Goal: Task Accomplishment & Management: Use online tool/utility

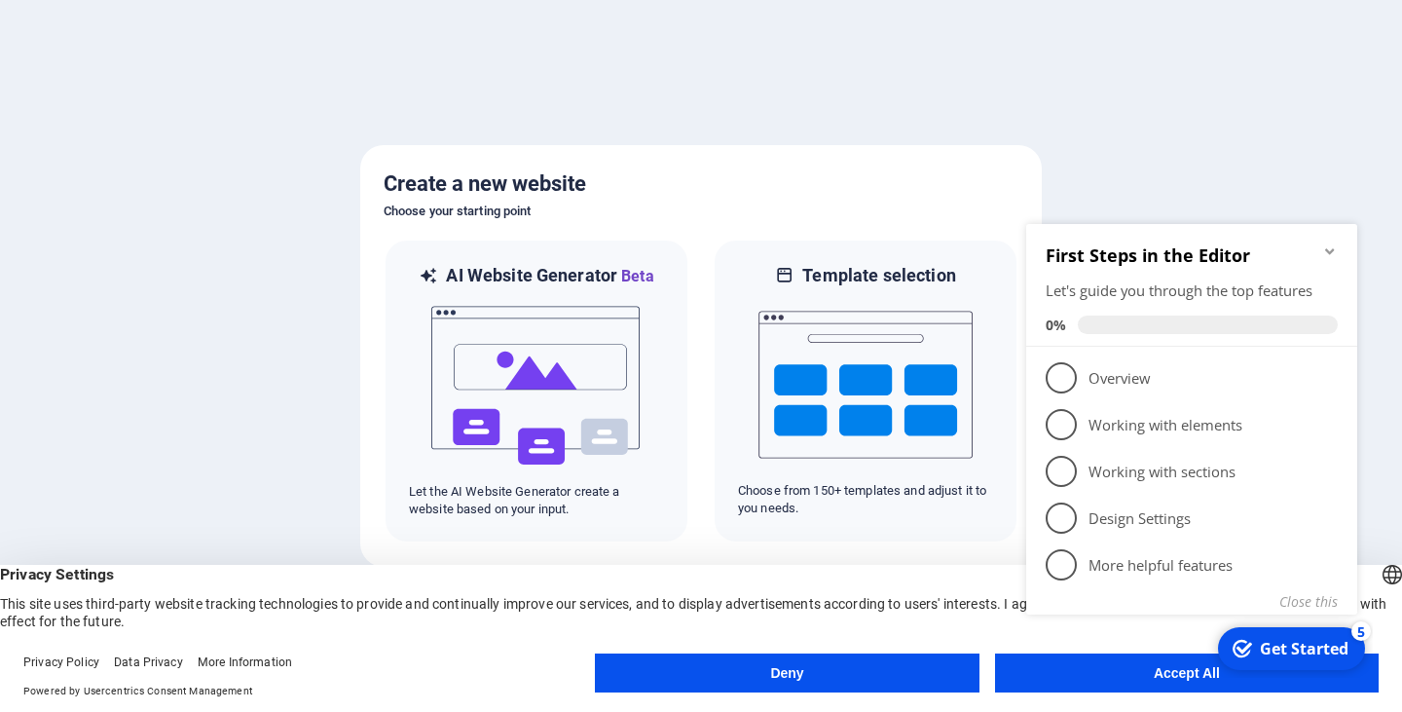
click at [1333, 254] on icon "Minimize checklist" at bounding box center [1330, 251] width 16 height 16
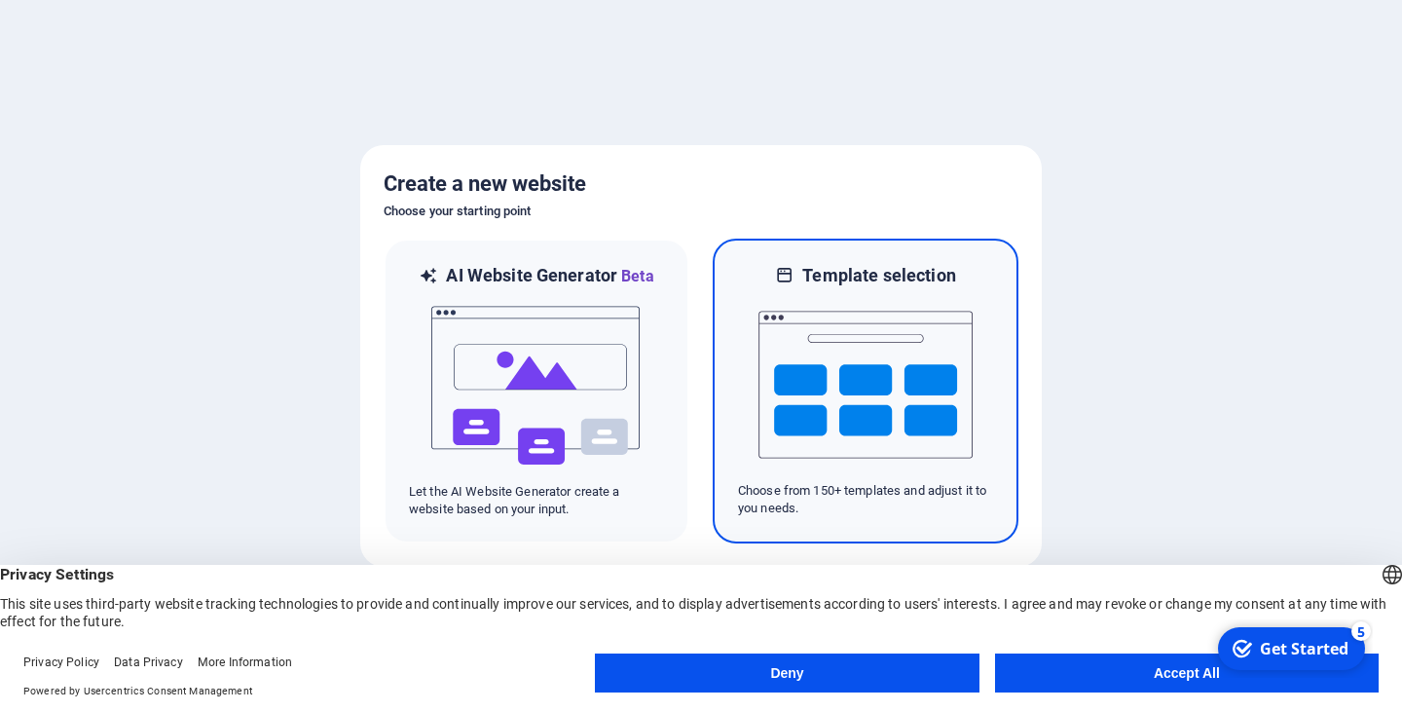
click at [820, 390] on img at bounding box center [866, 384] width 214 height 195
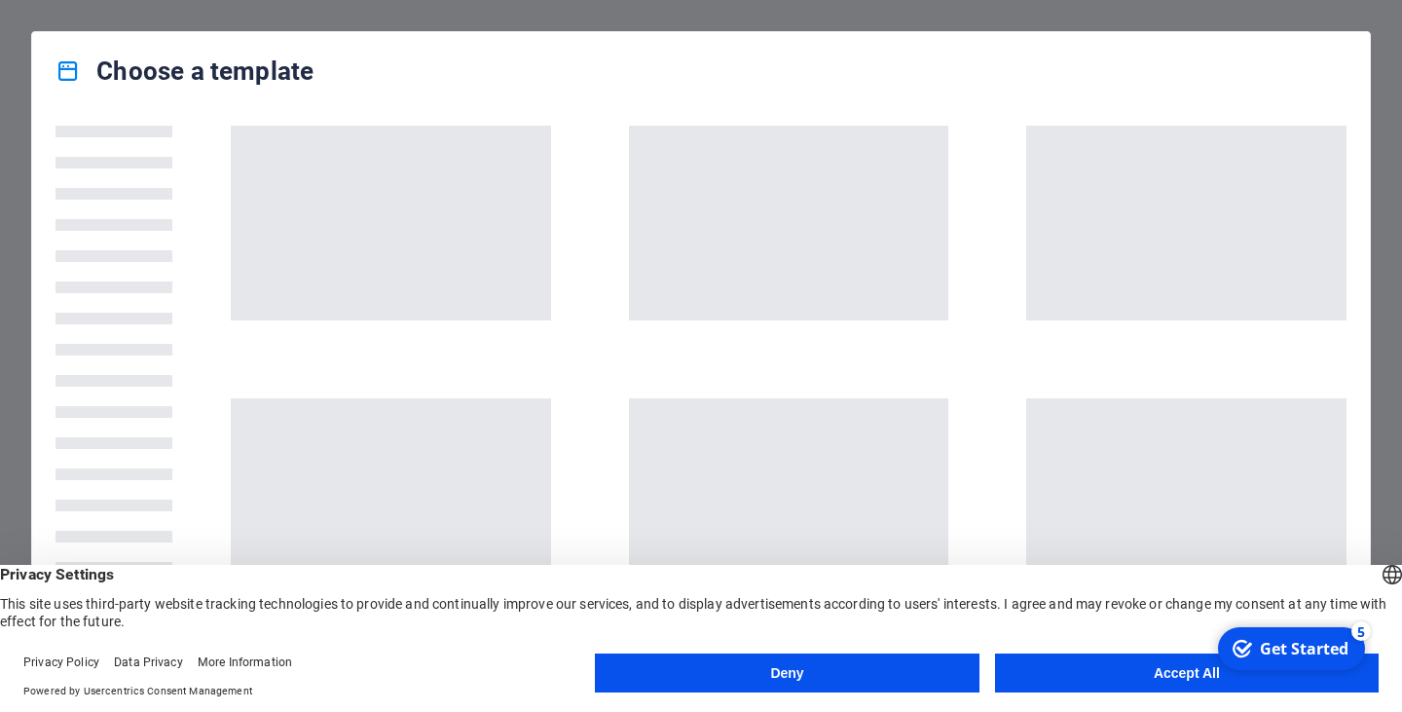
click at [859, 669] on button "Deny" at bounding box center [787, 672] width 384 height 39
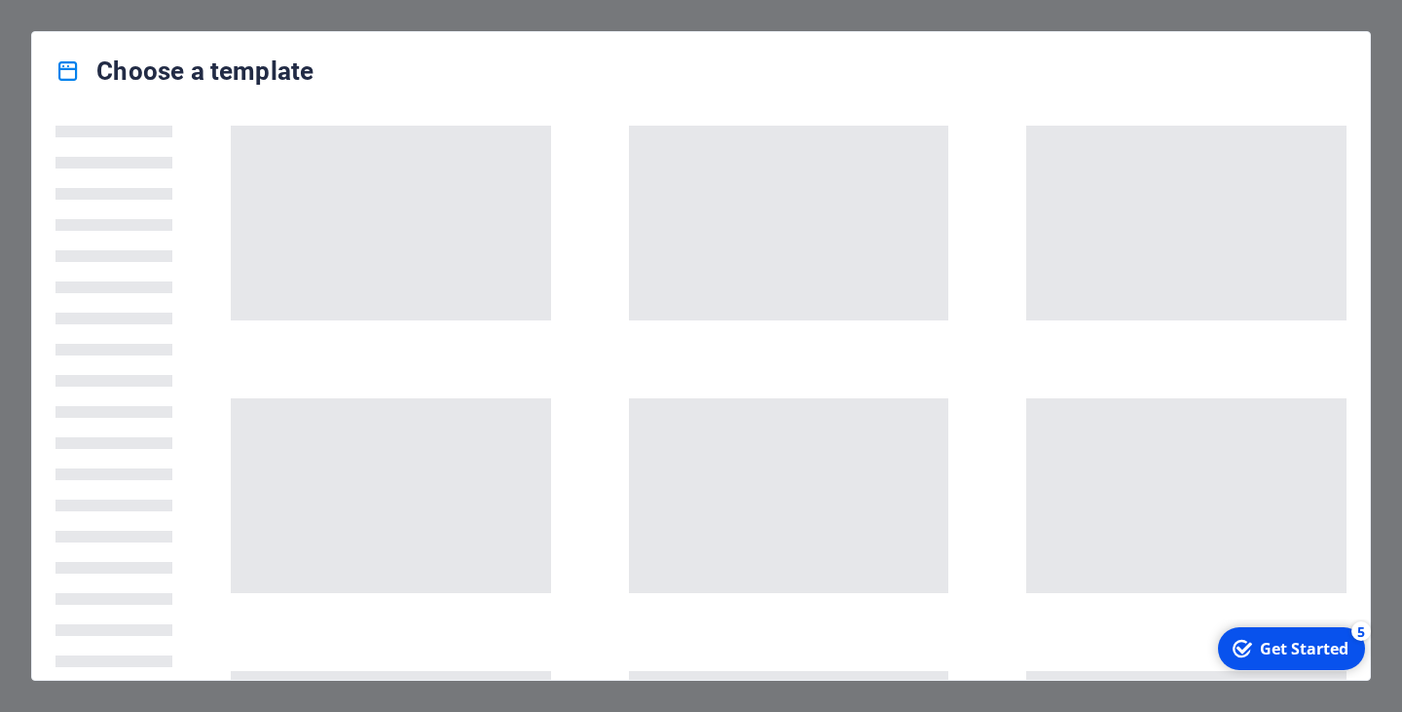
click at [1278, 661] on div "checkmark Get Started 5" at bounding box center [1291, 648] width 147 height 43
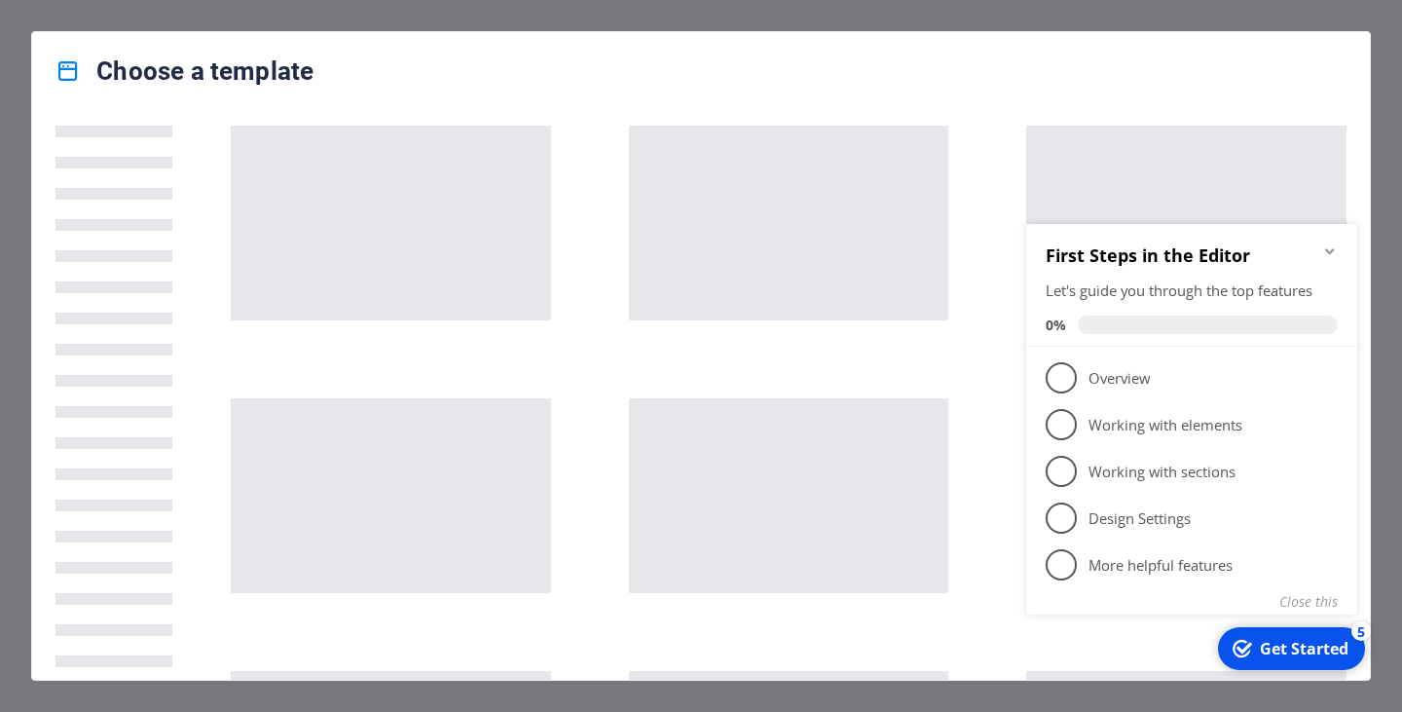
click at [1275, 670] on div "checkmark Get Started 5 First Steps in the Editor Let's guide you through the t…" at bounding box center [1195, 440] width 354 height 473
click at [1329, 253] on icon "Minimize checklist" at bounding box center [1330, 251] width 16 height 16
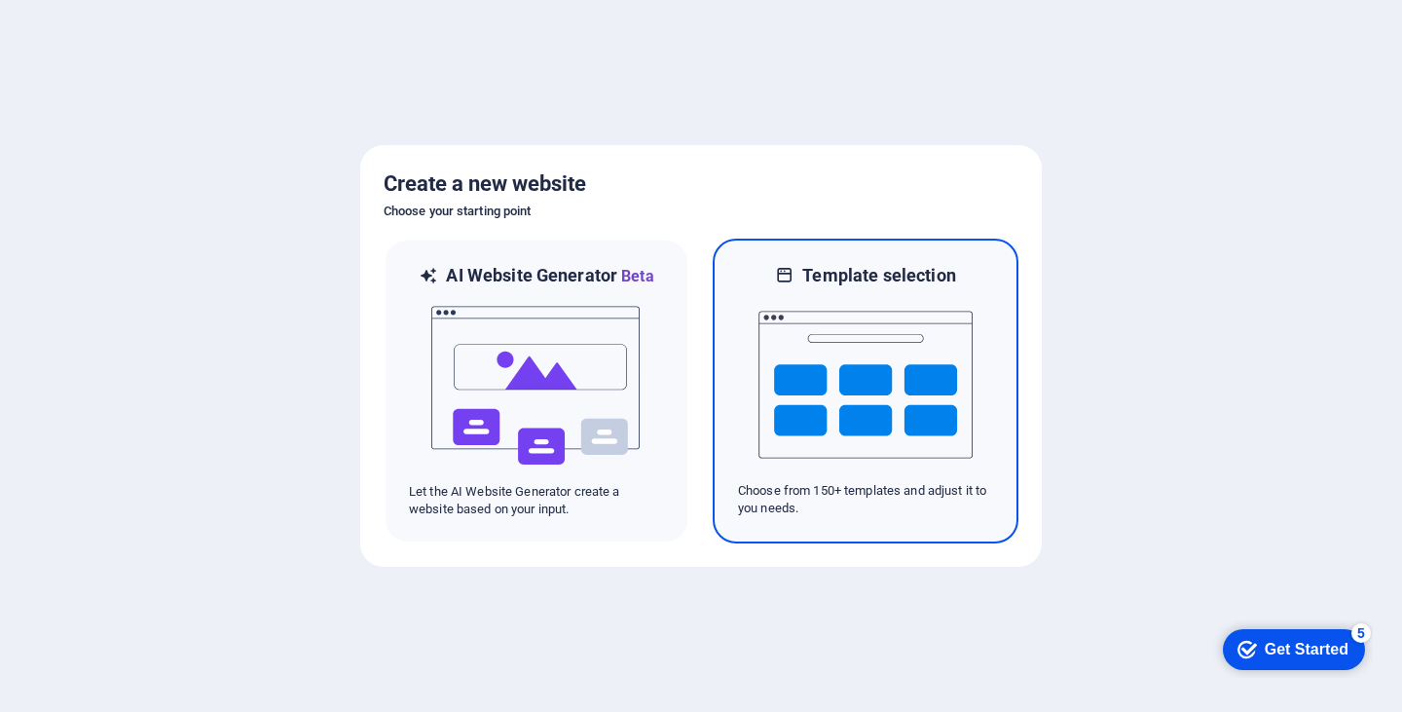
click at [866, 372] on img at bounding box center [866, 384] width 214 height 195
